Goal: Task Accomplishment & Management: Manage account settings

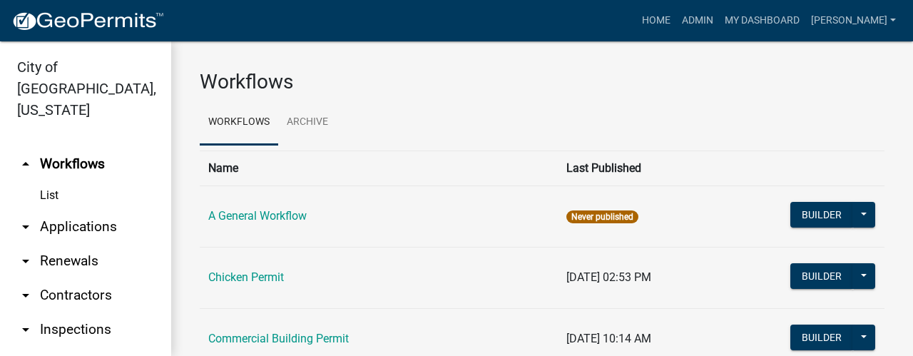
click at [55, 181] on link "List" at bounding box center [85, 195] width 171 height 29
click at [61, 210] on link "arrow_drop_down Applications" at bounding box center [85, 227] width 171 height 34
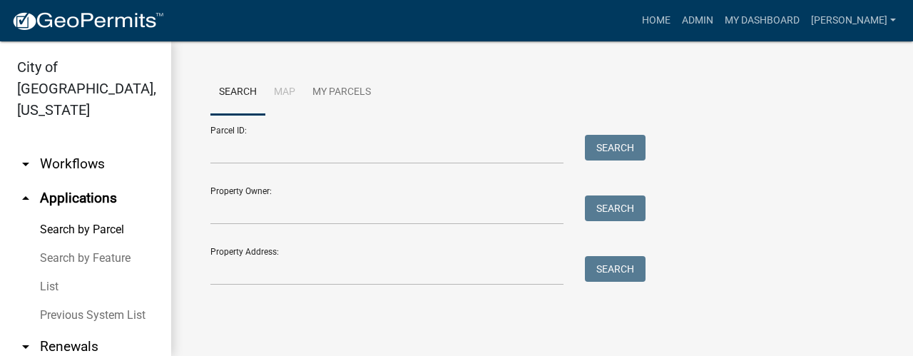
click at [48, 272] on link "List" at bounding box center [85, 286] width 171 height 29
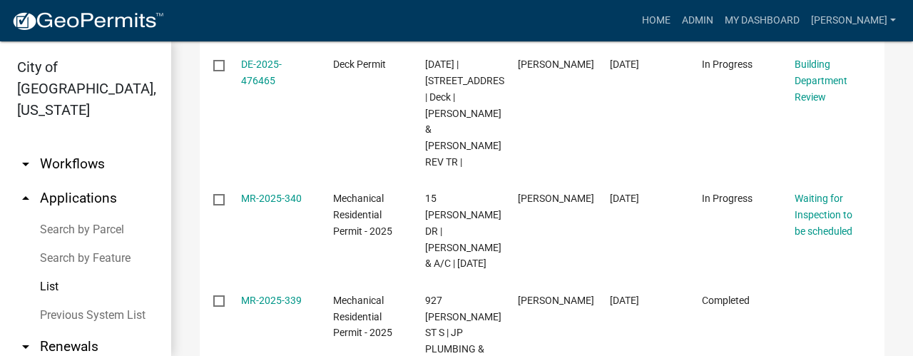
scroll to position [713, 0]
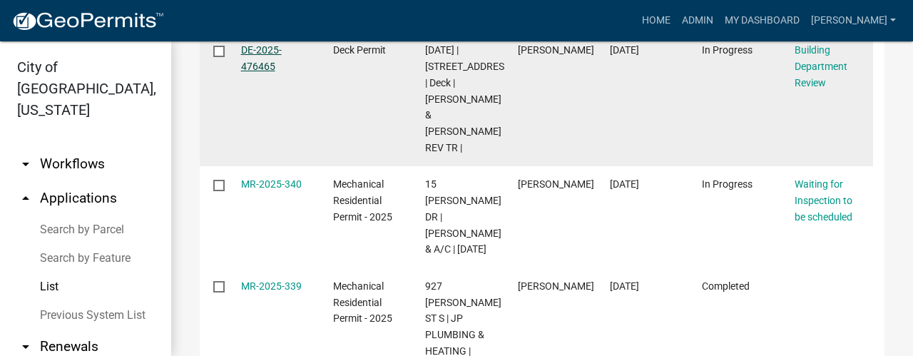
click at [260, 72] on link "DE-2025-476465" at bounding box center [261, 58] width 41 height 28
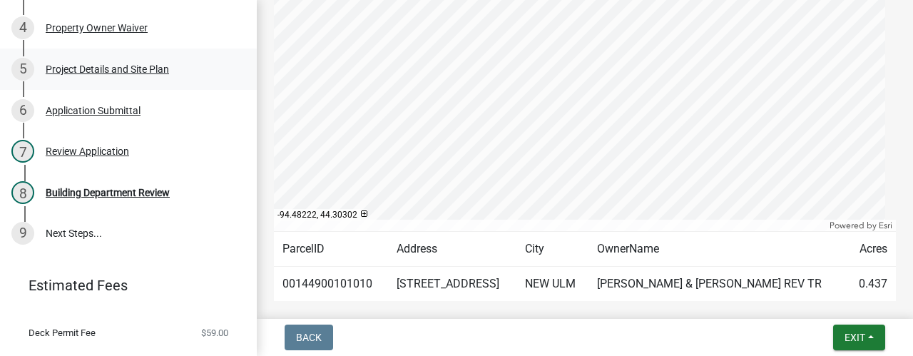
scroll to position [143, 0]
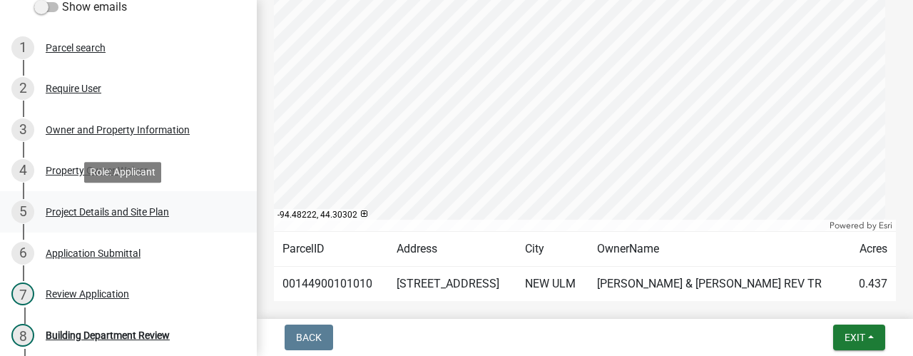
click at [93, 219] on div "5 Project Details and Site Plan" at bounding box center [122, 211] width 222 height 23
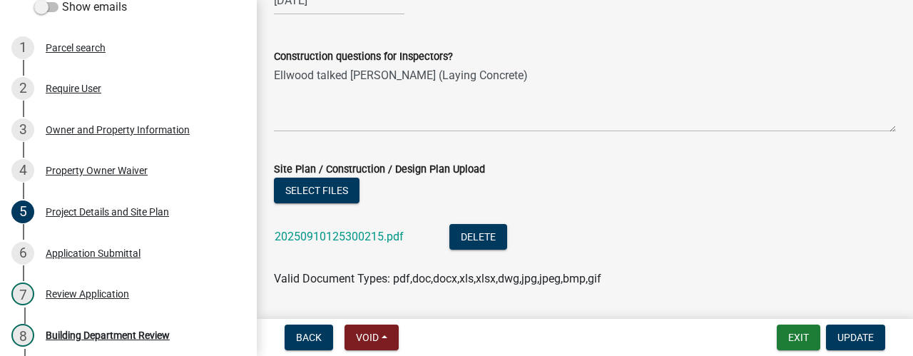
scroll to position [998, 0]
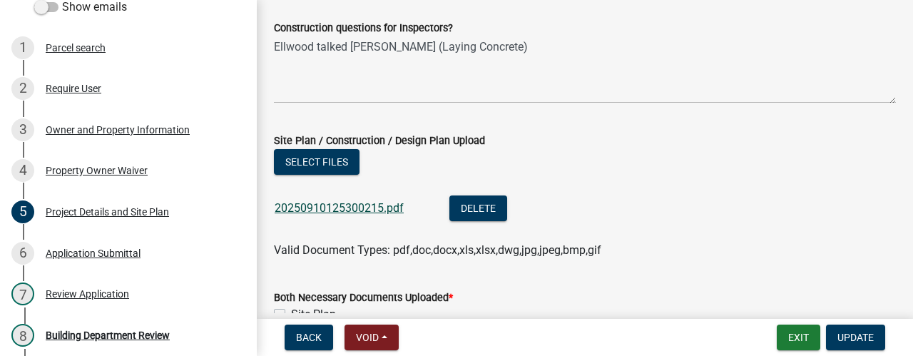
click at [319, 202] on link "20250910125300215.pdf" at bounding box center [339, 208] width 129 height 14
click at [796, 330] on button "Exit" at bounding box center [799, 337] width 44 height 26
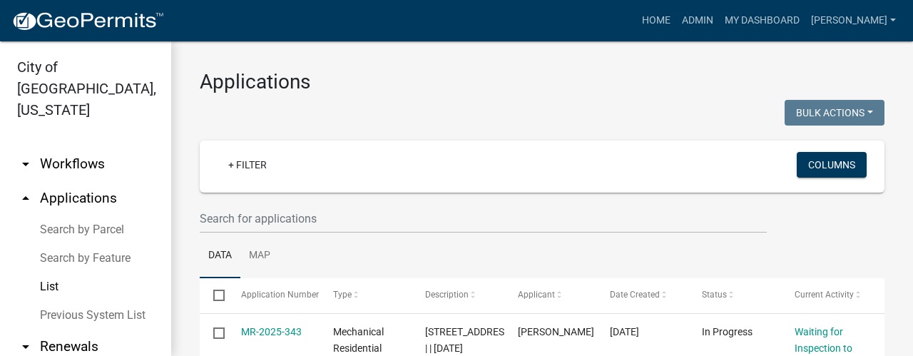
click at [44, 272] on link "List" at bounding box center [85, 286] width 171 height 29
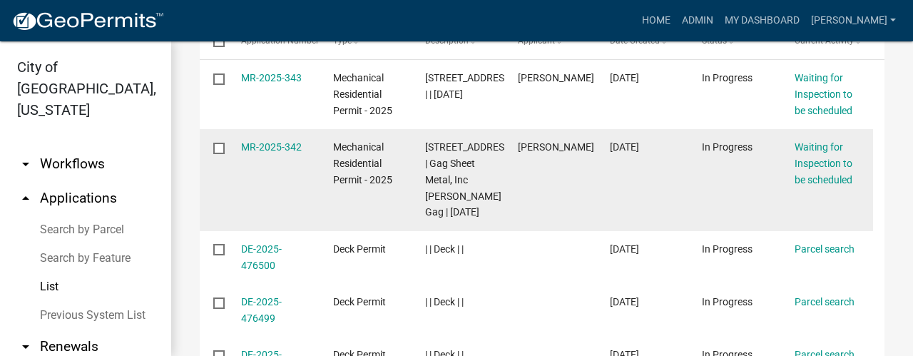
scroll to position [285, 0]
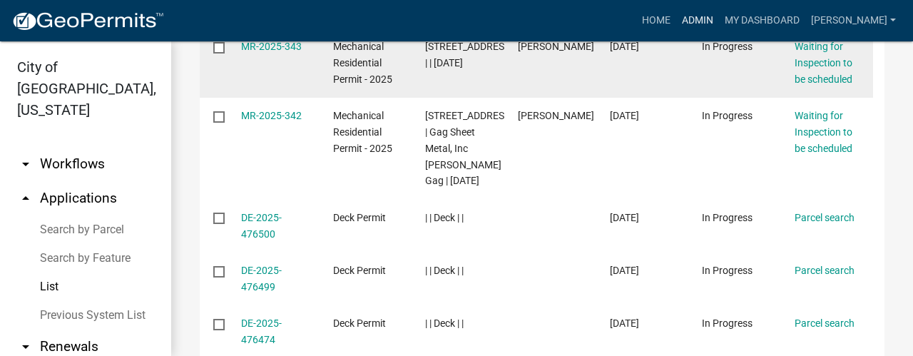
drag, startPoint x: 719, startPoint y: 28, endPoint x: 690, endPoint y: 49, distance: 35.7
click at [719, 28] on link "Admin" at bounding box center [697, 20] width 43 height 27
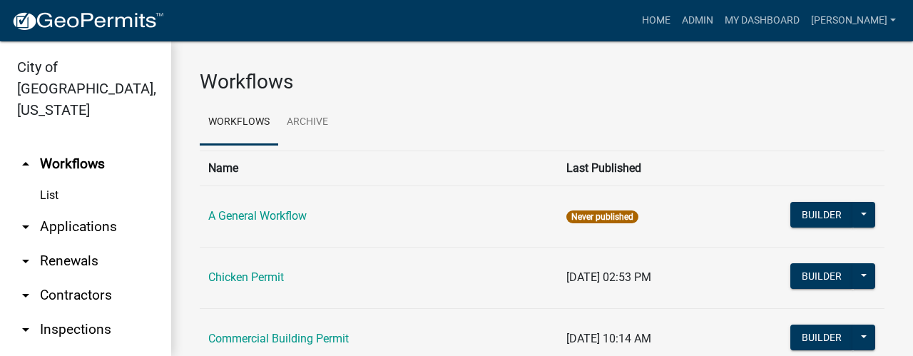
click at [81, 210] on link "arrow_drop_down Applications" at bounding box center [85, 227] width 171 height 34
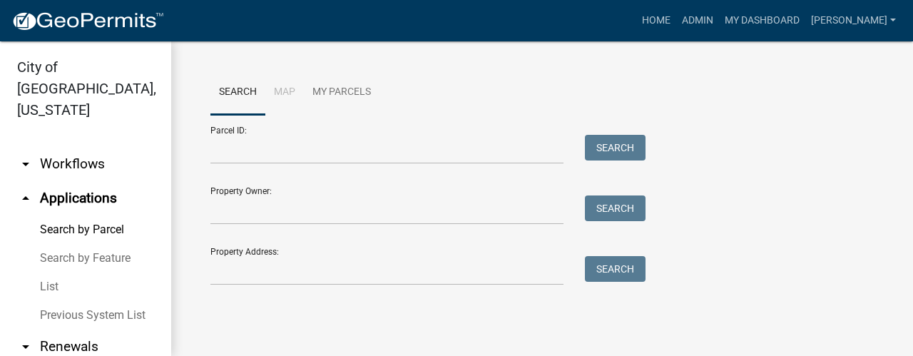
click at [46, 272] on link "List" at bounding box center [85, 286] width 171 height 29
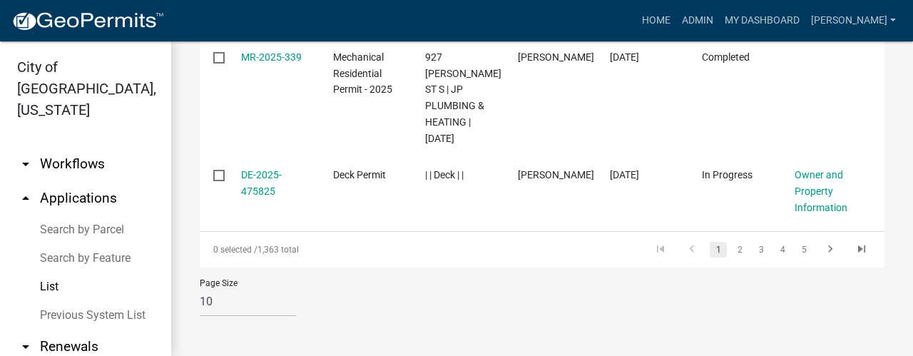
scroll to position [974, 0]
click at [731, 255] on link "2" at bounding box center [739, 250] width 17 height 16
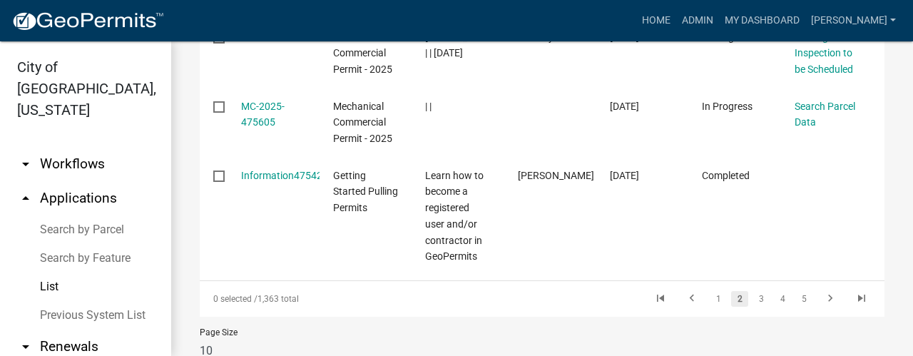
scroll to position [1039, 0]
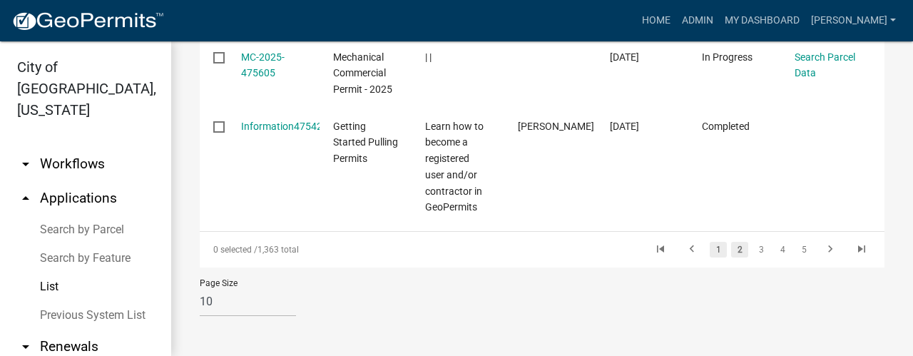
click at [710, 253] on link "1" at bounding box center [718, 250] width 17 height 16
